Goal: Contribute content: Contribute content

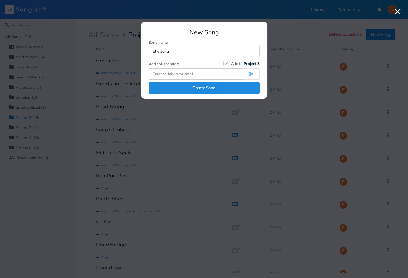
type input "Elle song"
click at [226, 88] on button "Create Song" at bounding box center [204, 87] width 111 height 11
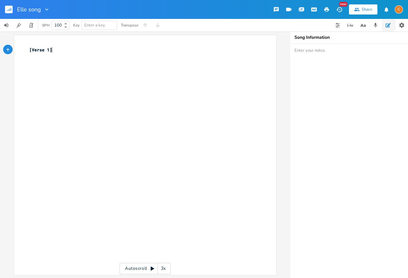
type textarea "\"
click at [60, 47] on div "xxxxxxxxxx [Verse 1] \ ​ ​ ​ ​" at bounding box center [142, 62] width 228 height 35
type textarea "[Chorus]"
type textarea "You say that I don't understand"
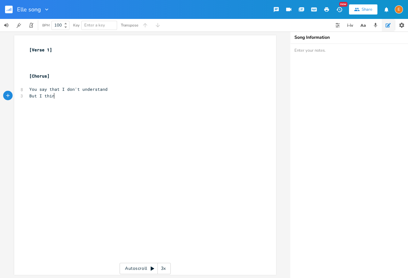
scroll to position [0, 20]
type textarea "But I thin"
type textarea "say"
drag, startPoint x: 45, startPoint y: 90, endPoint x: 3, endPoint y: 133, distance: 60.7
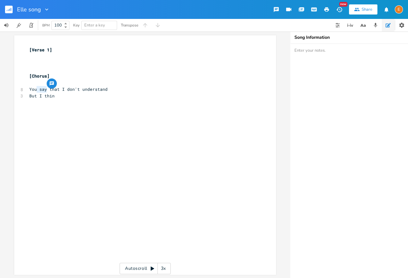
click at [38, 90] on span "You say that I don't understand" at bounding box center [68, 89] width 78 height 6
click at [44, 86] on pre "You say that I don't understand" at bounding box center [142, 89] width 228 height 7
drag, startPoint x: 47, startPoint y: 89, endPoint x: 30, endPoint y: 91, distance: 17.5
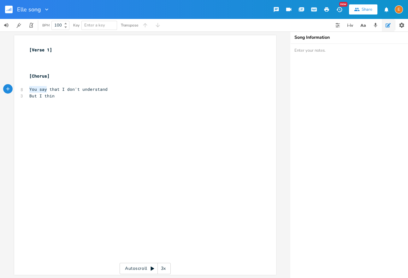
click at [30, 91] on span "You say that I don't understand" at bounding box center [68, 89] width 78 height 6
type textarea "You're telling me th"
click at [69, 95] on pre "But I thin" at bounding box center [142, 96] width 228 height 7
type textarea "k you understand"
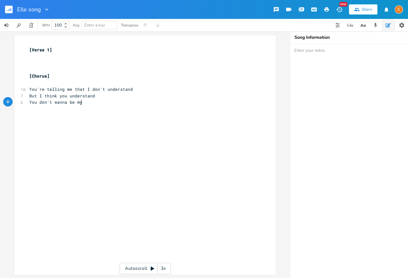
scroll to position [0, 54]
type textarea "You don't wanna be my man"
type textarea "y"
type textarea "You wanna be my friend"
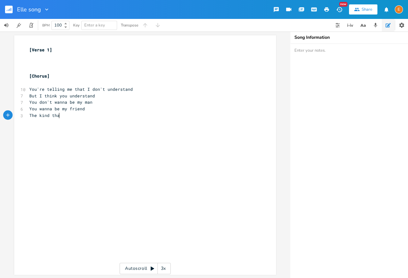
type textarea "The kind tha"
type textarea "t hold"
type textarea "s my hand"
type textarea "And leads me to the bed"
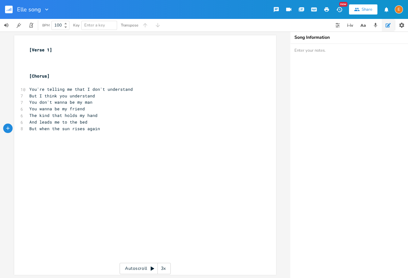
type textarea "But when the sun rises again"
type textarea "You say you wanna be my friend"
type textarea "You wanna sgta"
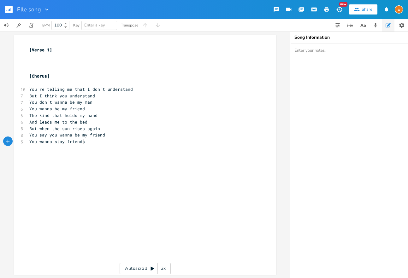
type textarea "tay friends"
click at [42, 13] on div "Elle song" at bounding box center [33, 9] width 33 height 19
click at [41, 11] on div at bounding box center [45, 9] width 9 height 6
click at [55, 19] on span "Edit Rename" at bounding box center [53, 18] width 20 height 4
click at [40, 9] on input "Elle song" at bounding box center [29, 10] width 25 height 6
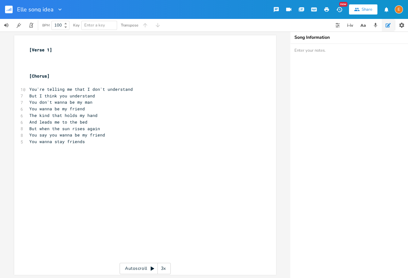
type input "Elle song idea"
click at [74, 108] on span "You wanna be my friend" at bounding box center [57, 109] width 56 height 6
click at [359, 13] on button "Share" at bounding box center [363, 9] width 28 height 10
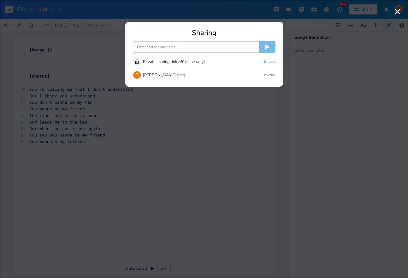
click at [198, 46] on input at bounding box center [196, 46] width 126 height 11
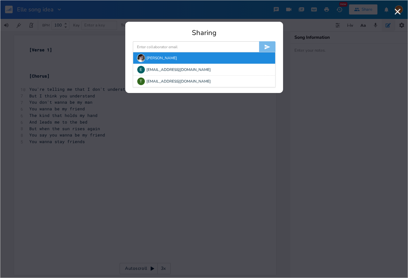
click at [170, 57] on div "[PERSON_NAME]" at bounding box center [204, 57] width 142 height 11
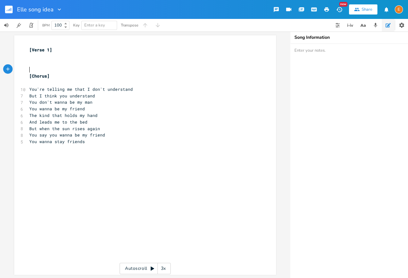
click at [77, 72] on pre "​" at bounding box center [142, 69] width 228 height 7
click at [71, 65] on pre "​" at bounding box center [142, 63] width 228 height 7
click at [69, 80] on pre "​" at bounding box center [142, 83] width 228 height 7
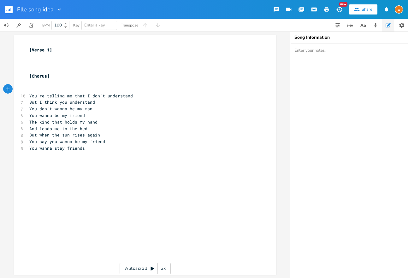
click at [53, 87] on pre "​" at bounding box center [142, 89] width 228 height 7
click at [54, 84] on pre "​" at bounding box center [142, 83] width 228 height 7
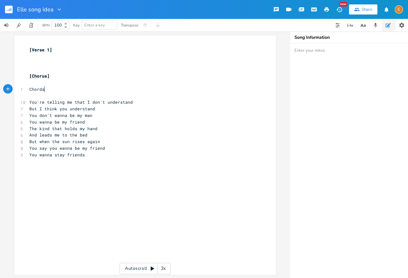
scroll to position [0, 16]
type textarea "Chords?"
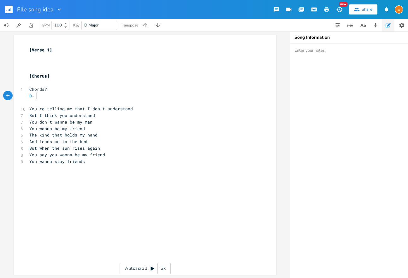
scroll to position [0, 8]
type textarea "D - A - Em7 - G"
click at [46, 57] on pre "​" at bounding box center [142, 56] width 228 height 7
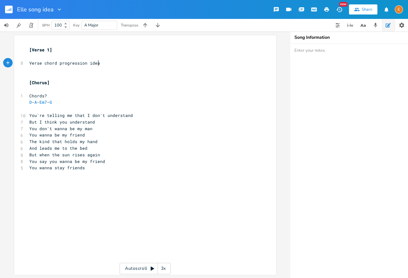
scroll to position [0, 65]
type textarea "Verse chord progression idea that I heard in my head"
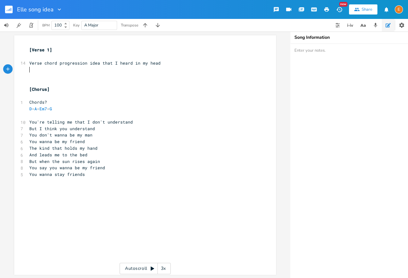
scroll to position [0, 0]
type textarea "B - A - E"
click at [166, 66] on pre "Verse chord progression idea that I heard in my head" at bounding box center [142, 63] width 228 height 7
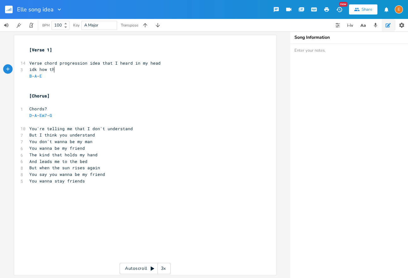
type textarea "idk how tha"
type textarea "e transition would work though mgiht"
click at [50, 85] on pre "​" at bounding box center [142, 83] width 228 height 7
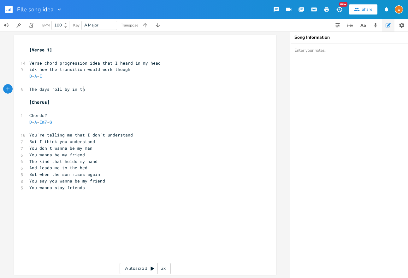
scroll to position [0, 50]
type textarea "The days roll by in the summer of firelight"
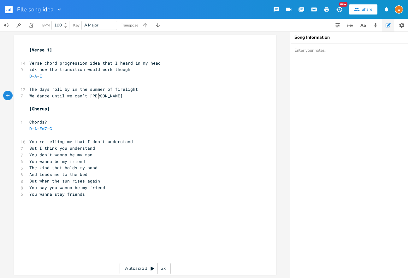
scroll to position [0, 68]
type textarea "We dance until we can't stand"
click at [107, 107] on pre "[Chorus]" at bounding box center [142, 109] width 228 height 7
type textarea "we can't stand"
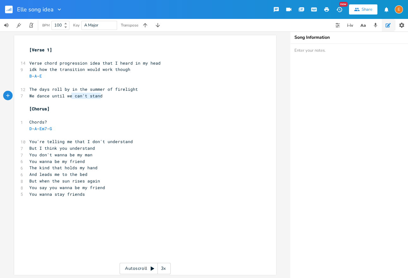
scroll to position [0, 33]
drag, startPoint x: 106, startPoint y: 95, endPoint x: 66, endPoint y: 96, distance: 40.1
click at [66, 96] on pre "We dance until we can't stand" at bounding box center [142, 96] width 228 height 7
click at [71, 95] on span "We dance until we can't stand" at bounding box center [65, 96] width 73 height 6
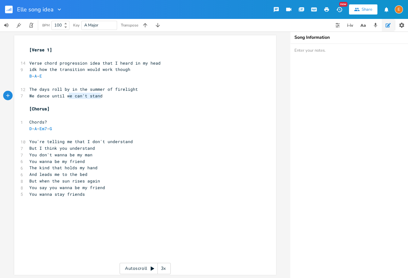
type textarea "we can't stand"
drag, startPoint x: 111, startPoint y: 97, endPoint x: 67, endPoint y: 97, distance: 43.9
click at [67, 97] on pre "We dance until we can't stand" at bounding box center [142, 96] width 228 height 7
click at [79, 95] on span "We dance until we can't stand" at bounding box center [65, 96] width 73 height 6
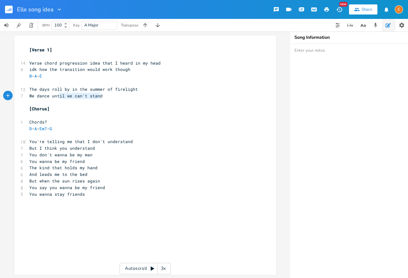
scroll to position [0, 44]
drag, startPoint x: 108, startPoint y: 97, endPoint x: 53, endPoint y: 96, distance: 55.5
click at [53, 96] on pre "We dance until we can't stand" at bounding box center [142, 96] width 228 height 7
type textarea "d"
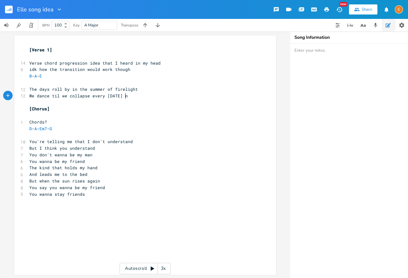
type textarea "til we collapse every [DATE] no"
type textarea "ight"
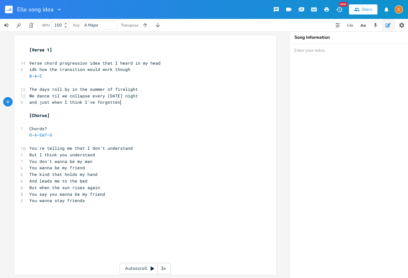
type textarea "and just when I think I've forgotten you"
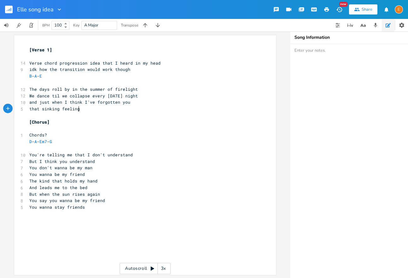
scroll to position [0, 44]
type textarea "that sinking feeling hits out of the blue"
click at [93, 109] on span "that sinking feeling hits out of the blue" at bounding box center [81, 109] width 104 height 6
type textarea "me in my chest"
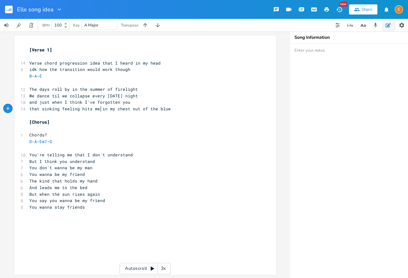
click at [101, 110] on span "that sinking feeling hits me in my chest out of the blue" at bounding box center [99, 109] width 141 height 6
click at [173, 109] on pre "that sinking feeling hits me in my chest out of the blue" at bounding box center [142, 109] width 228 height 7
click at [158, 90] on pre "The days roll by in the summer of firelight" at bounding box center [142, 89] width 228 height 7
click at [153, 86] on pre "The days roll by in the summer of firelight" at bounding box center [142, 89] width 228 height 7
click at [127, 84] on pre "​" at bounding box center [142, 83] width 228 height 7
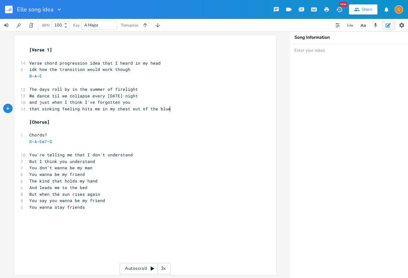
click at [179, 109] on pre "that sinking feeling hits me in my chest out of the blue" at bounding box center [142, 109] width 228 height 7
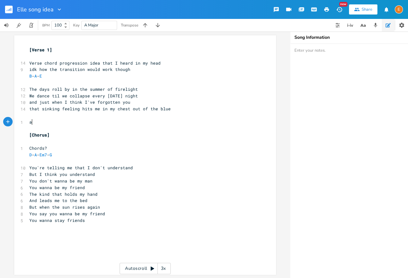
scroll to position [0, 5]
type textarea "an offer I jut ca"
type textarea "st can't turn down"
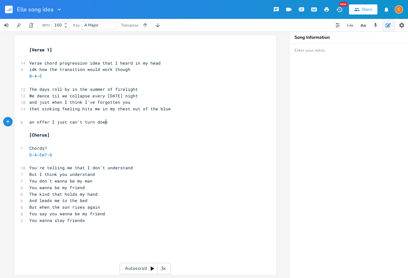
click at [98, 116] on pre "​" at bounding box center [142, 115] width 228 height 7
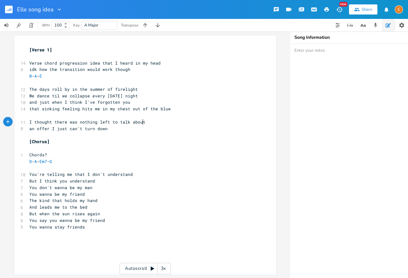
scroll to position [0, 101]
type textarea "I thought there was nothing left to talk about"
click at [27, 129] on div "I thought there was nothing left to talk about x [Verse 1] ​ 14 Verse chord pro…" at bounding box center [145, 155] width 262 height 240
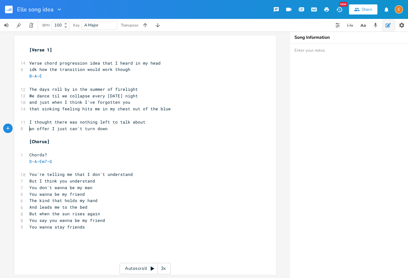
click at [29, 129] on pre "an offer I just can't turn down" at bounding box center [142, 129] width 228 height 7
type textarea "but u"
type textarea "you're giving me"
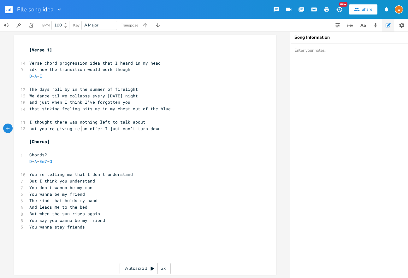
scroll to position [0, 38]
click at [163, 127] on pre "but you're giving me an offer I just can't turn down" at bounding box center [142, 129] width 228 height 7
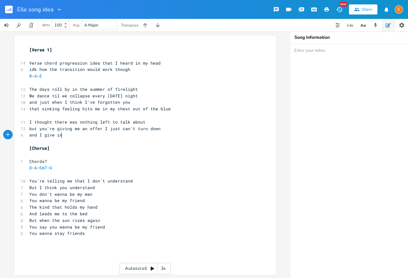
type textarea "and I give in e"
type textarea "so easl"
type textarea "ily"
click at [64, 137] on span "and I give in so easily" at bounding box center [58, 135] width 58 height 6
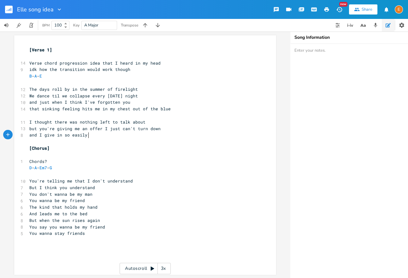
scroll to position [0, 0]
type textarea "to you"
click at [105, 136] on span "and I give in to you so easily" at bounding box center [67, 135] width 76 height 6
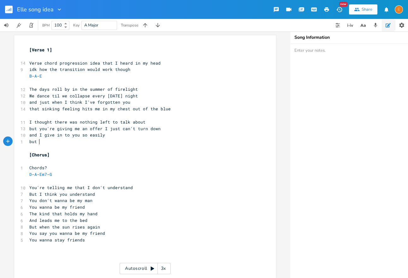
type textarea "but i"
type textarea "I'd be better off"
drag, startPoint x: 86, startPoint y: 141, endPoint x: 19, endPoint y: 142, distance: 66.9
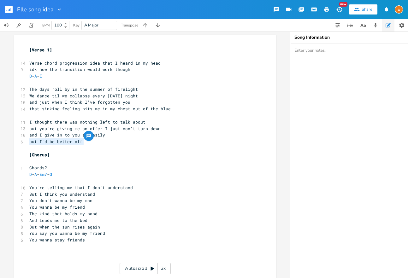
click at [19, 142] on div "but I'd be better off x [Verse 1] ​ 14 Verse chord progression idea that I hear…" at bounding box center [145, 156] width 262 height 243
type textarea "and I've h"
type textarea "neve"
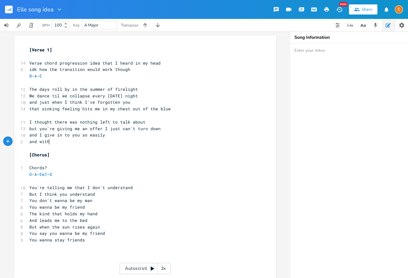
type textarea "with y"
type textarea "with you"
drag, startPoint x: 67, startPoint y: 142, endPoint x: 39, endPoint y: 143, distance: 27.8
click at [39, 143] on pre "and with you" at bounding box center [142, 142] width 228 height 7
type textarea "I just can't lov"
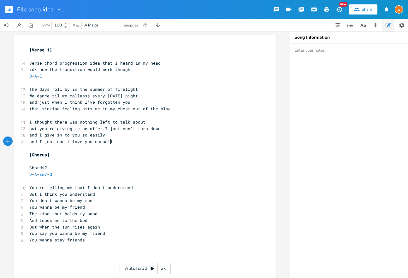
type textarea "love you casually"
click at [69, 166] on pre "Chords?" at bounding box center [142, 168] width 228 height 7
click at [316, 9] on icon "button" at bounding box center [314, 10] width 6 height 6
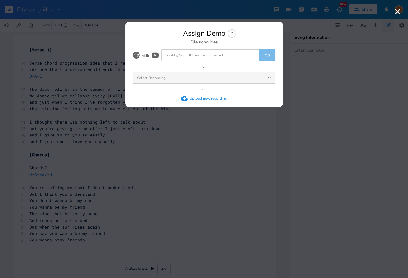
click at [198, 100] on div "Upload new recording" at bounding box center [208, 98] width 38 height 5
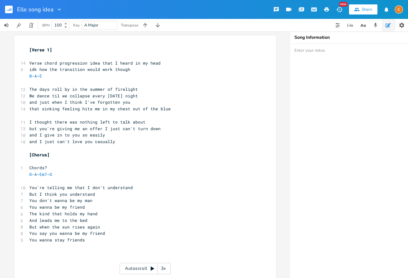
click at [314, 9] on icon "button" at bounding box center [313, 9] width 5 height 3
click at [360, 7] on icon "button" at bounding box center [357, 10] width 6 height 6
